Goal: Task Accomplishment & Management: Use online tool/utility

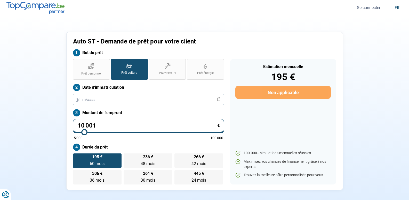
click at [109, 103] on input "text" at bounding box center [148, 100] width 151 height 12
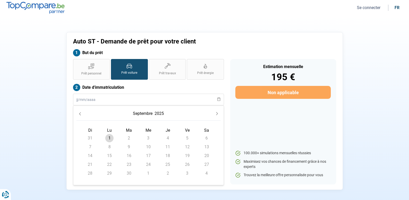
click at [76, 113] on button "Previous Month" at bounding box center [79, 113] width 7 height 7
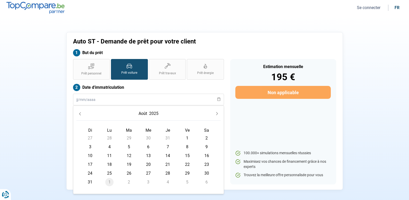
click at [81, 114] on icon "Previous Month" at bounding box center [80, 114] width 4 height 4
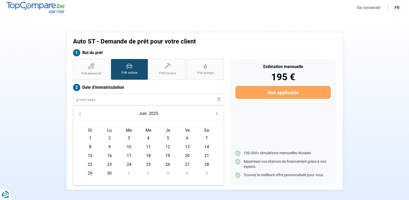
click at [220, 100] on icon at bounding box center [219, 99] width 4 height 4
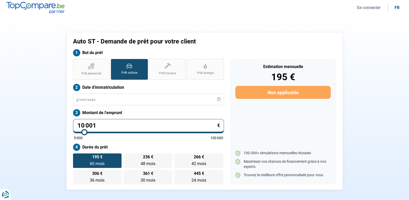
click at [103, 128] on input "10 001" at bounding box center [148, 126] width 151 height 14
type input "1 000"
type input "5000"
type input "100"
type input "5000"
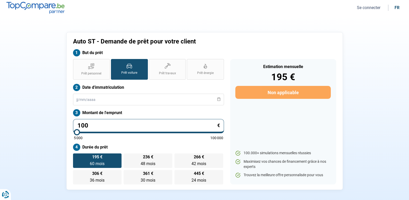
type input "10"
type input "5000"
type input "1"
type input "5000"
type input "0"
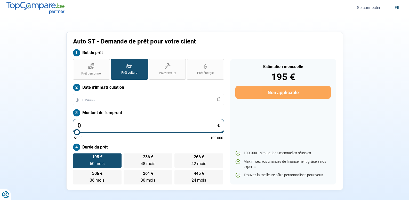
type input "5000"
type input "8"
type input "5000"
type input "80"
type input "5000"
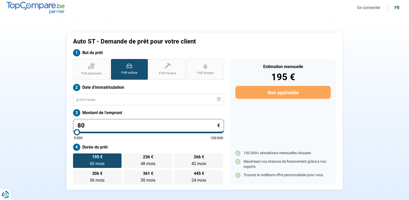
type input "800"
type input "5000"
type input "8 000"
type input "8000"
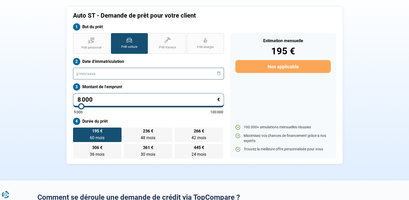
type input "8 000"
radio input "true"
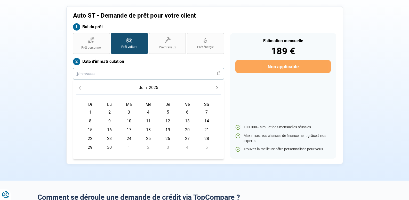
click at [76, 74] on input "text" at bounding box center [148, 74] width 151 height 12
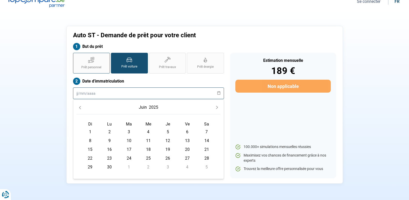
scroll to position [0, 0]
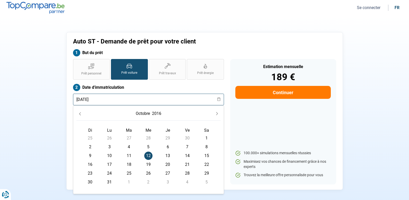
type input "[DATE]"
click at [146, 157] on span "12" at bounding box center [148, 155] width 8 height 8
